Goal: Transaction & Acquisition: Purchase product/service

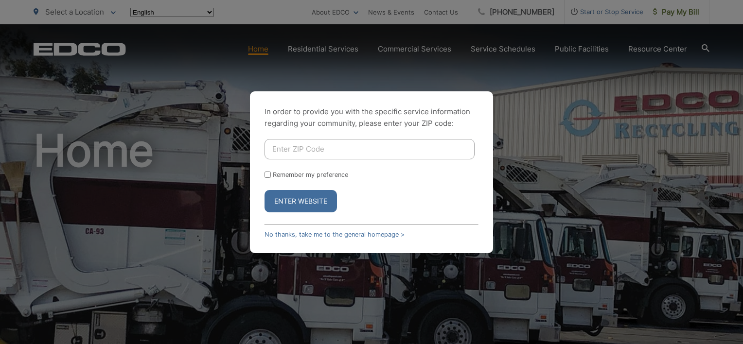
click at [308, 147] on input "Enter ZIP Code" at bounding box center [370, 149] width 210 height 20
type input "92064"
click at [434, 214] on div "In order to provide you with the specific service information regarding your co…" at bounding box center [371, 172] width 243 height 162
click at [289, 179] on label "Remember my preference" at bounding box center [310, 174] width 75 height 7
click at [271, 178] on input "Remember my preference" at bounding box center [268, 175] width 6 height 6
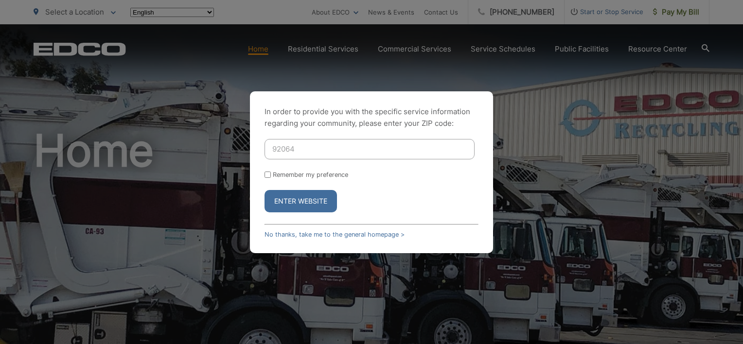
checkbox input "true"
click at [297, 197] on button "Enter Website" at bounding box center [301, 201] width 72 height 22
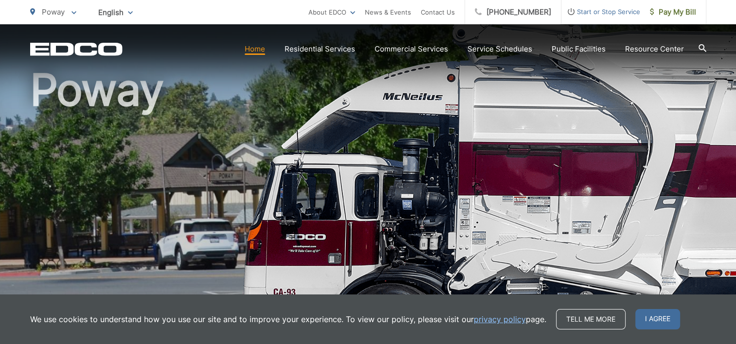
scroll to position [146, 0]
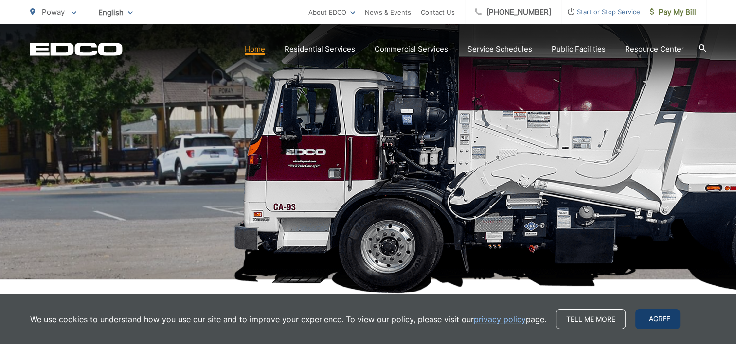
click at [669, 323] on span "I agree" at bounding box center [657, 319] width 45 height 20
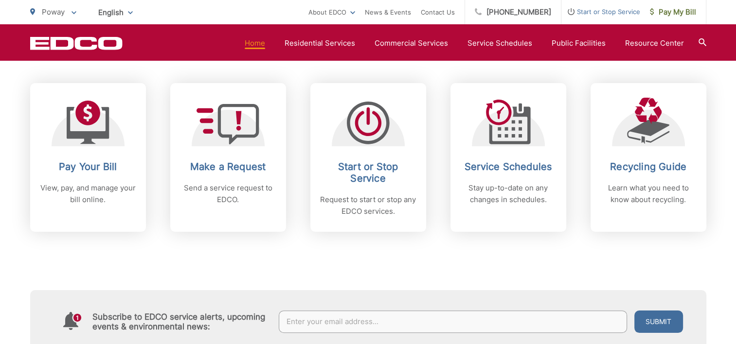
scroll to position [438, 0]
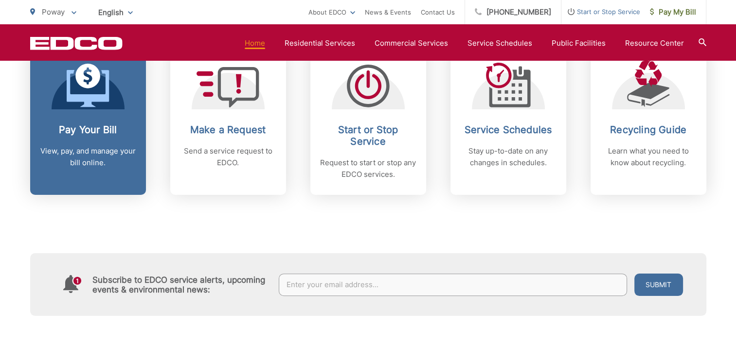
click at [86, 134] on h2 "Pay Your Bill" at bounding box center [88, 130] width 96 height 12
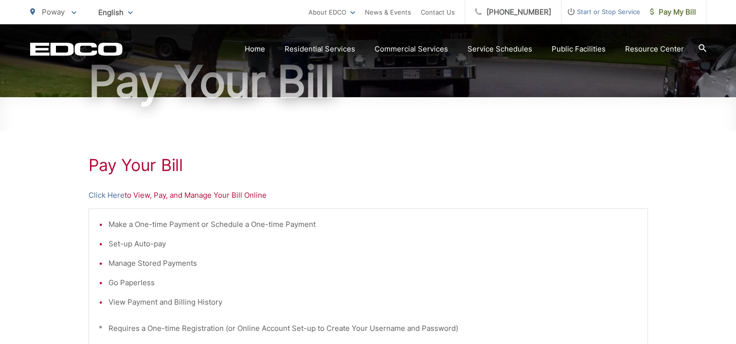
scroll to position [146, 0]
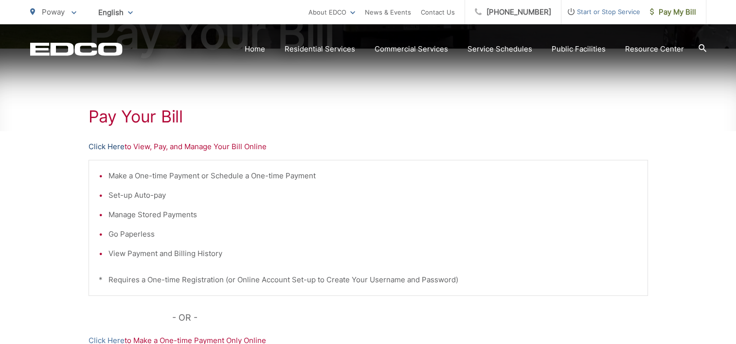
click at [104, 145] on link "Click Here" at bounding box center [107, 147] width 36 height 12
